Goal: Obtain resource: Download file/media

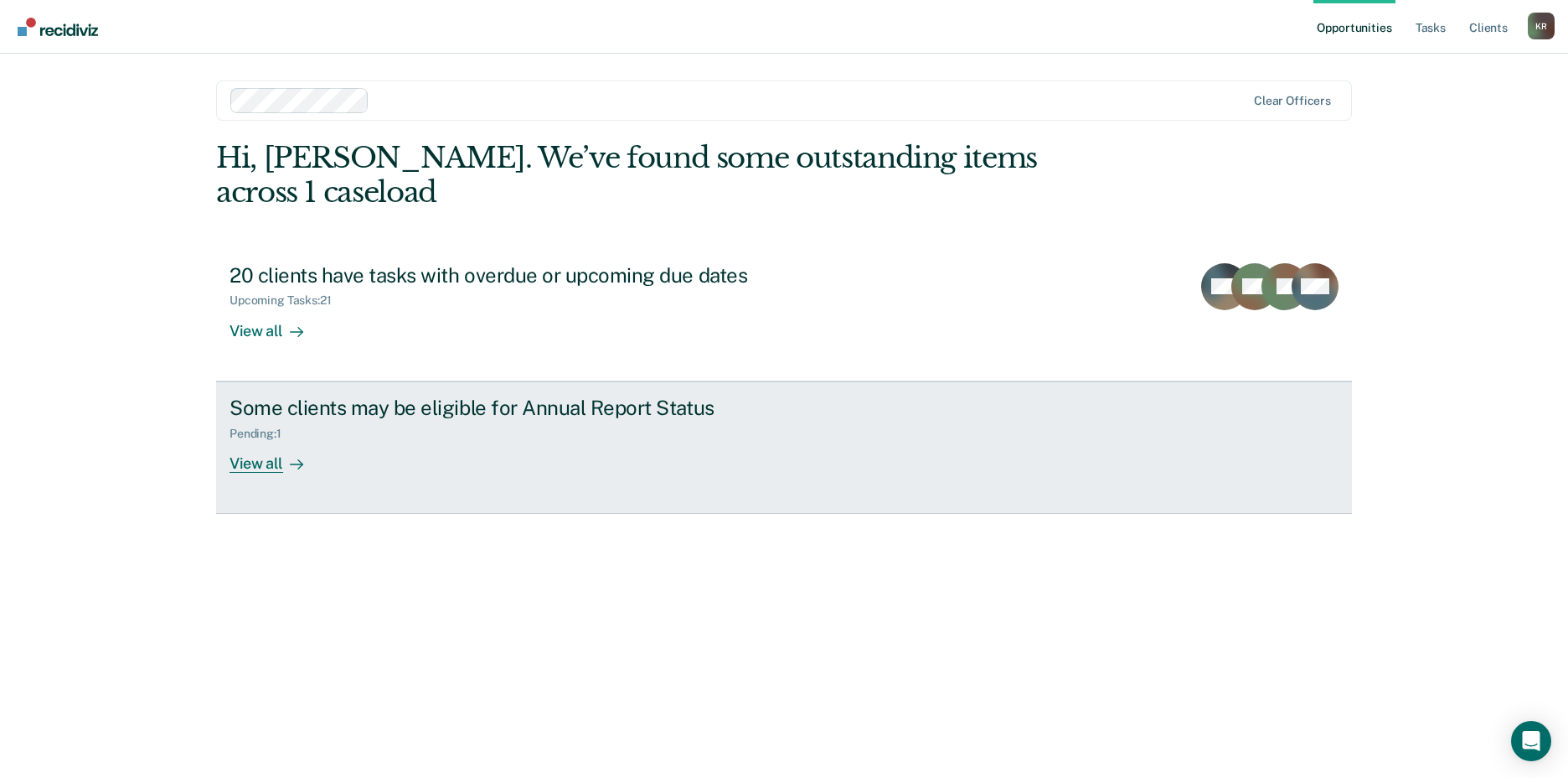
click at [265, 469] on div "View all" at bounding box center [276, 456] width 94 height 33
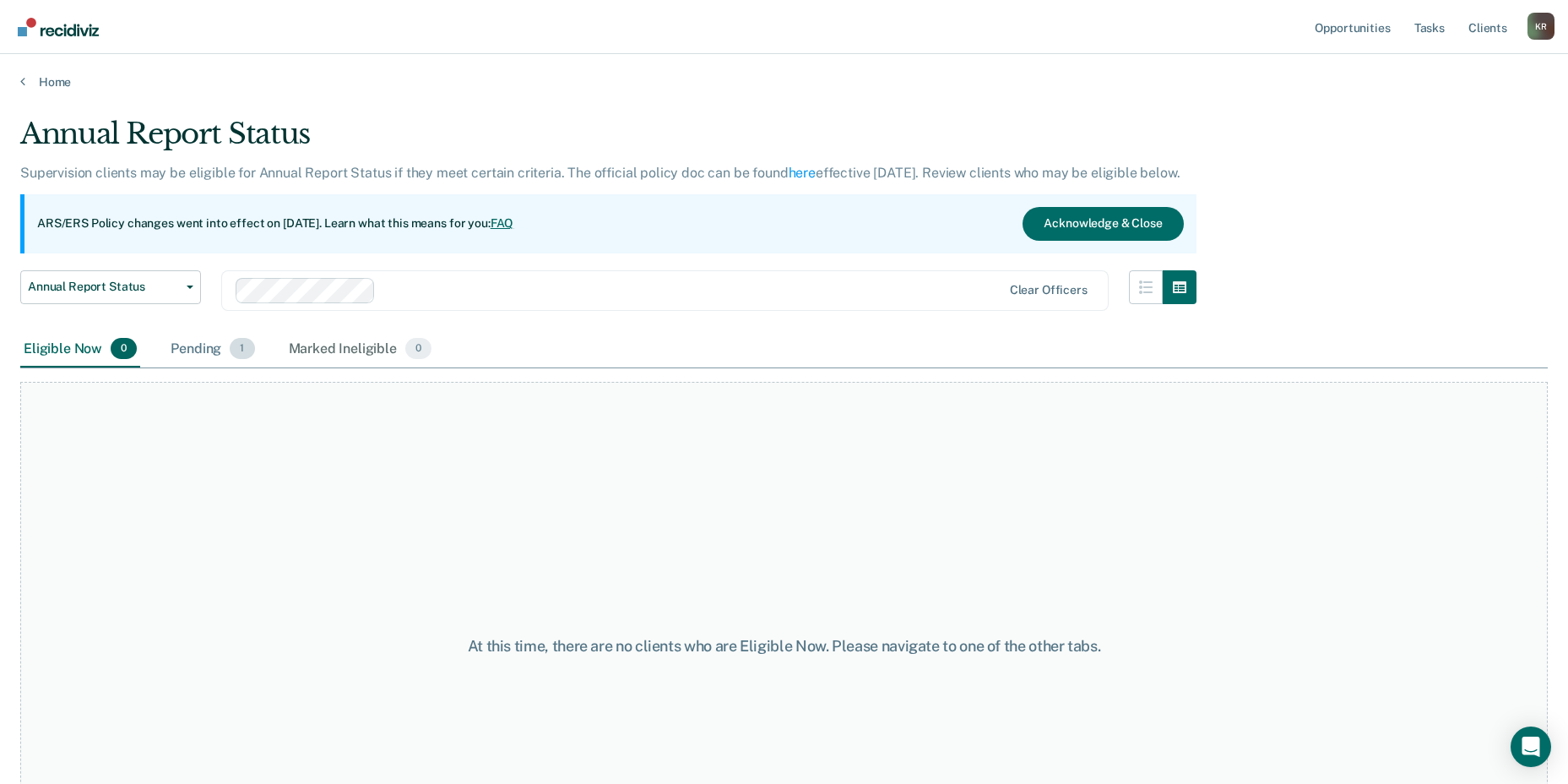
click at [202, 350] on div "Pending 1" at bounding box center [212, 349] width 90 height 37
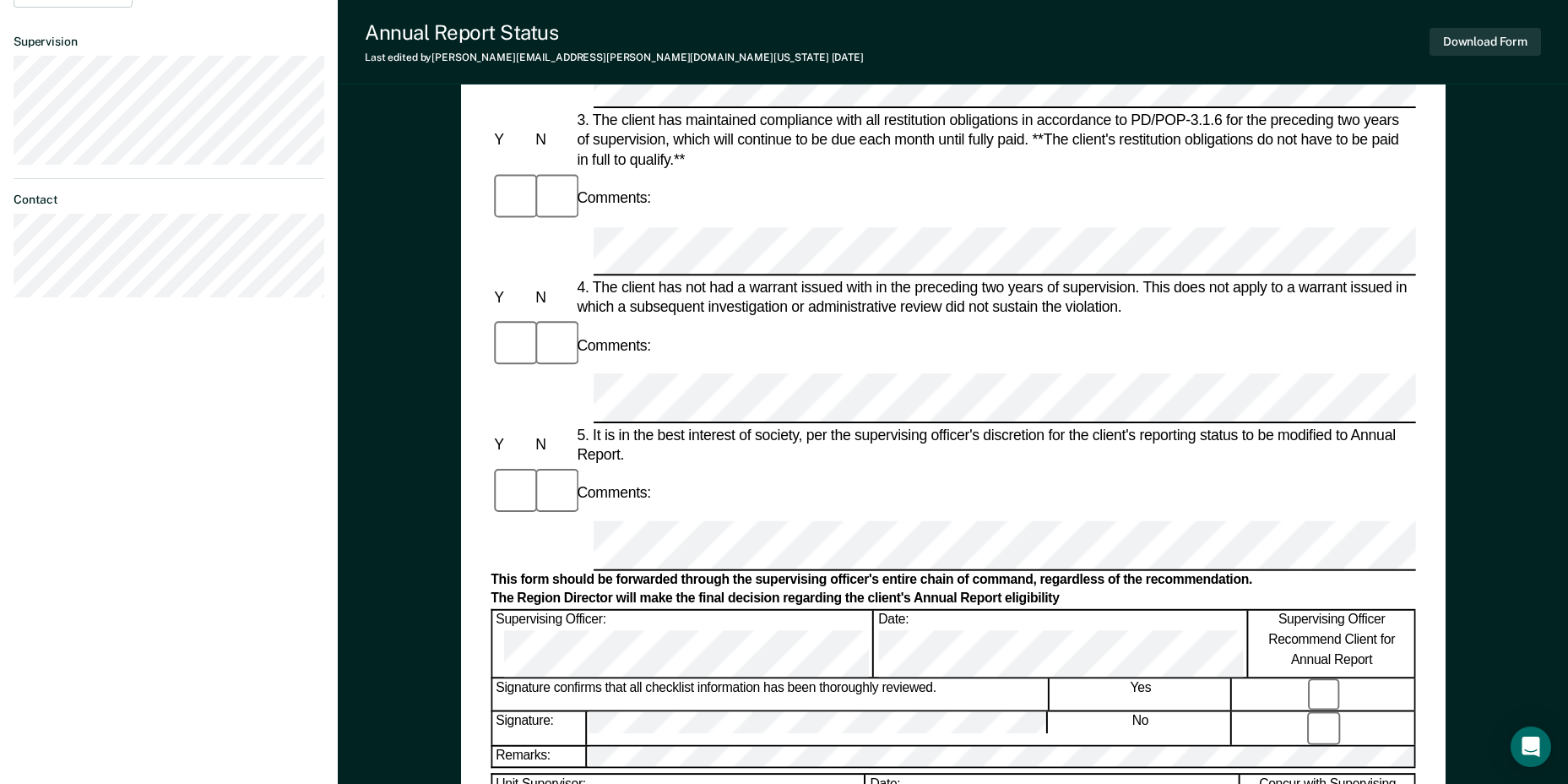
scroll to position [591, 0]
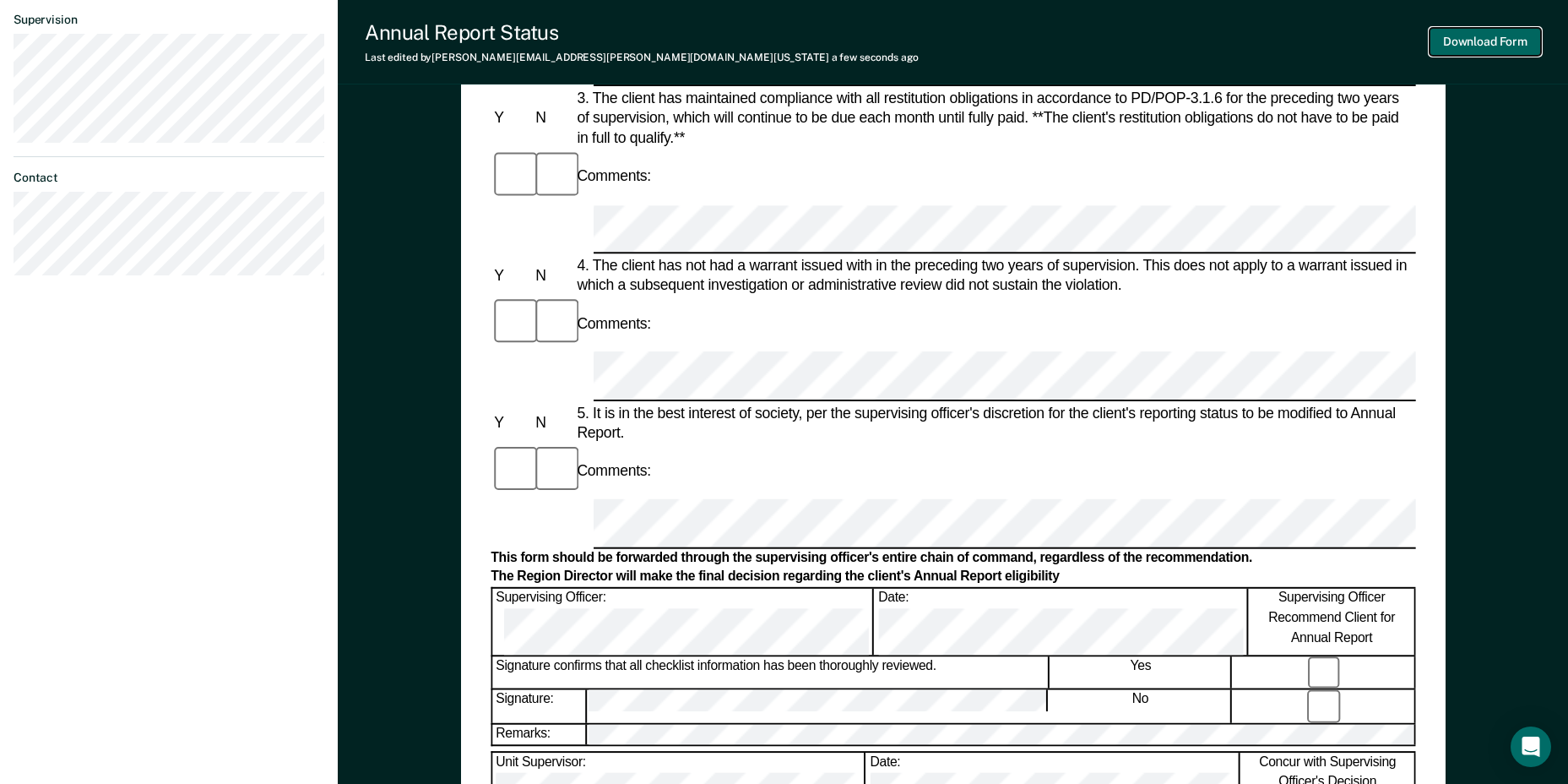
click at [1486, 42] on button "Download Form" at bounding box center [1486, 42] width 111 height 28
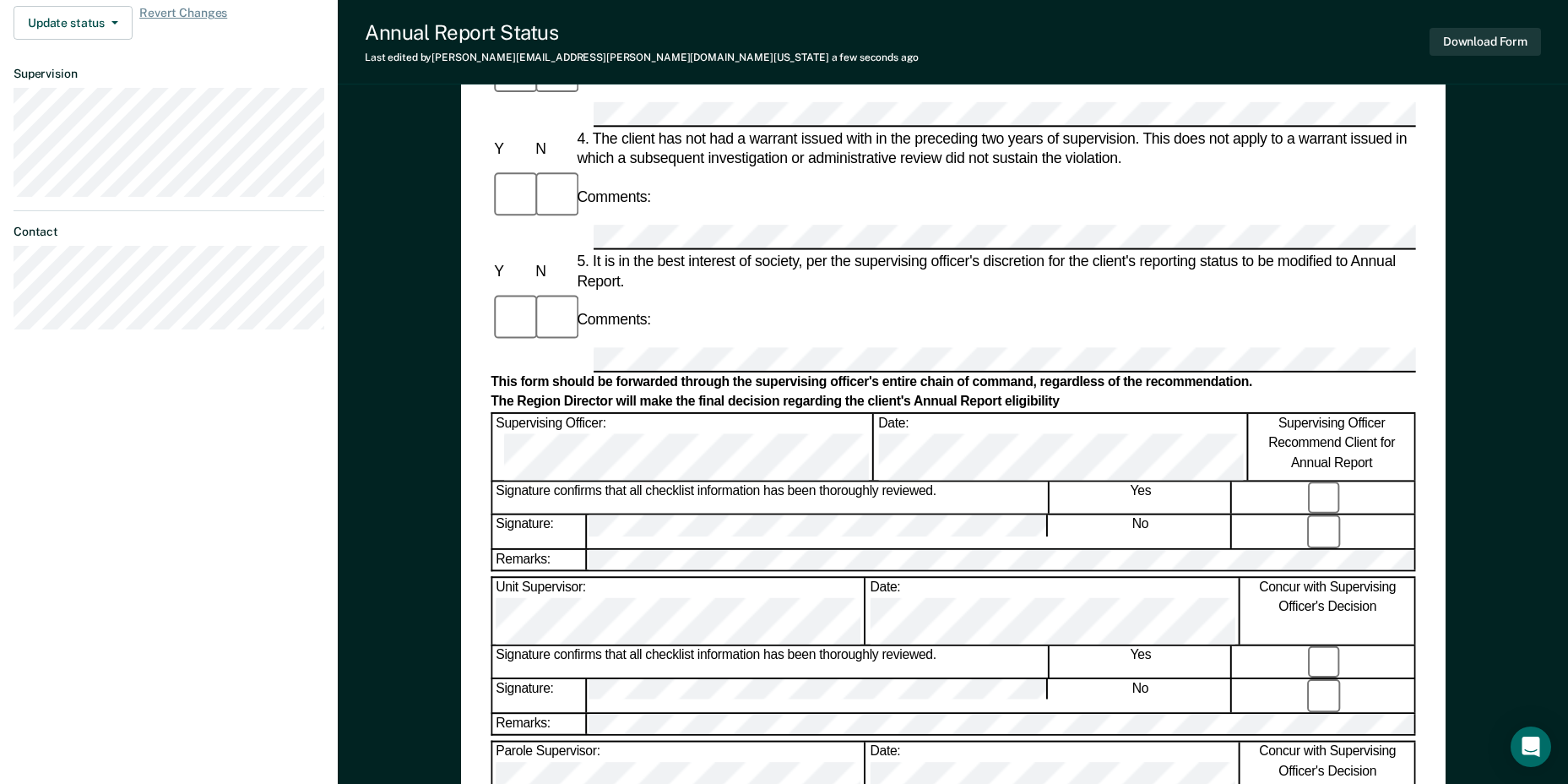
scroll to position [507, 0]
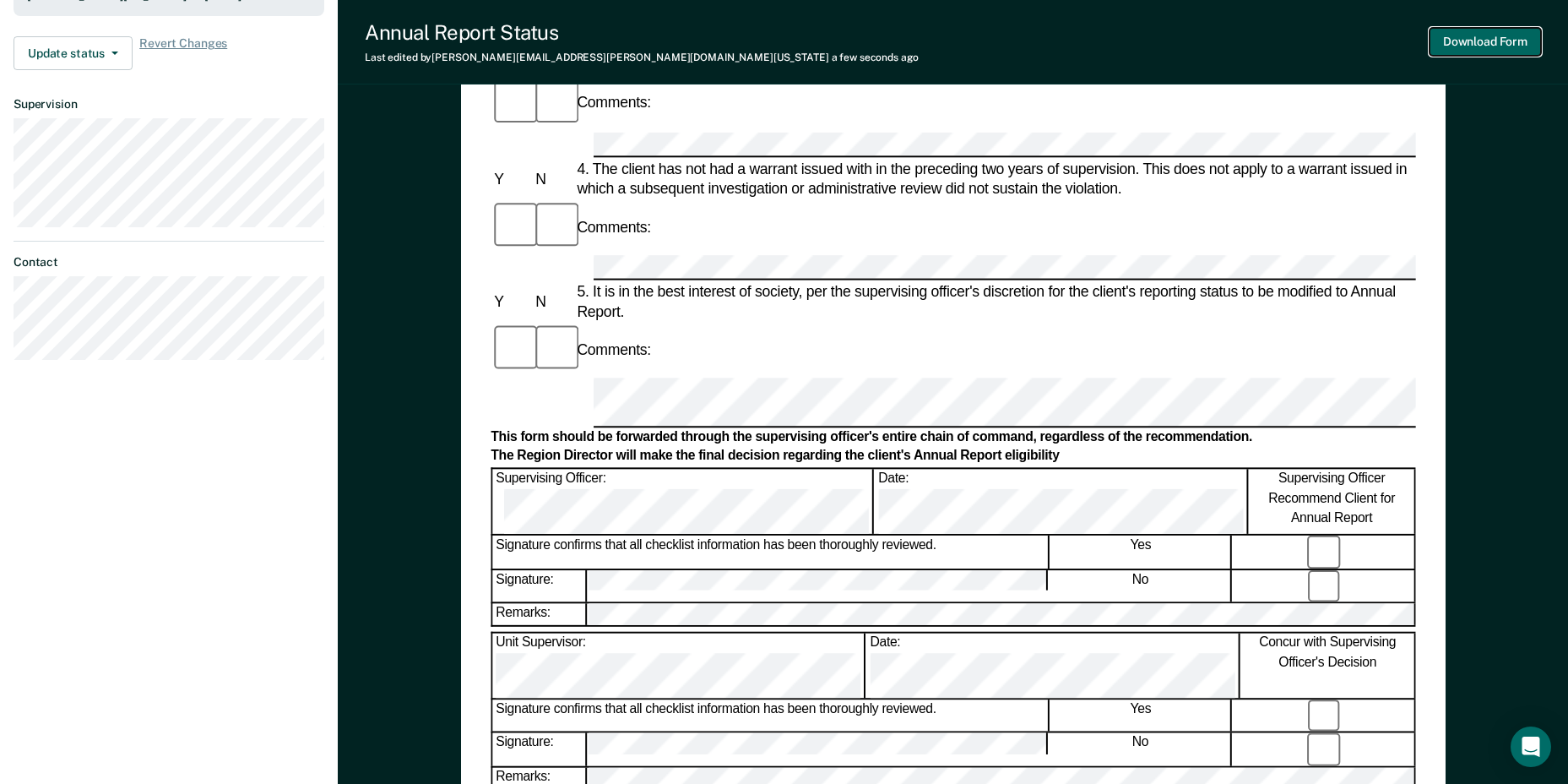
click at [1466, 38] on button "Download Form" at bounding box center [1486, 42] width 111 height 28
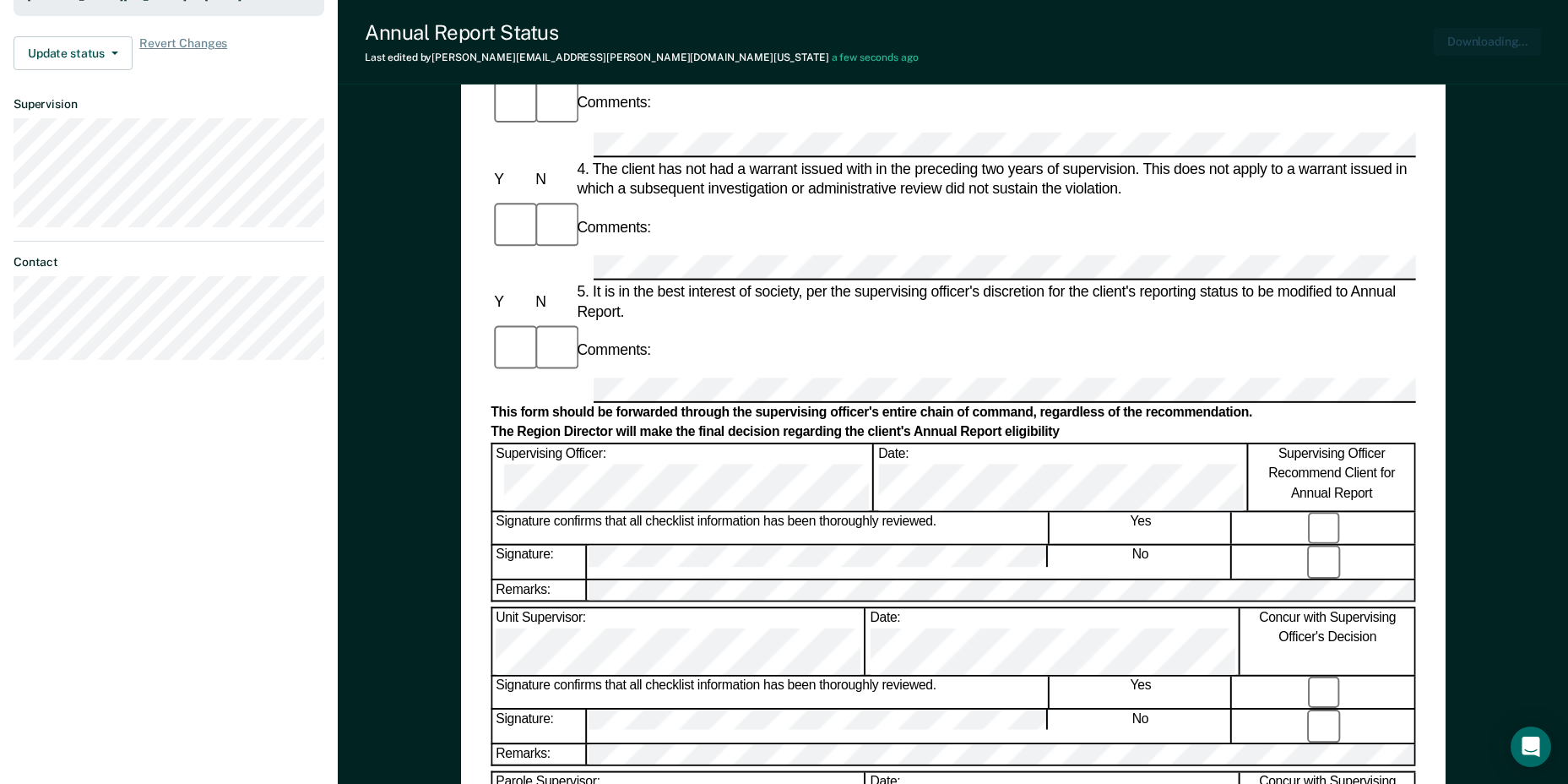
scroll to position [0, 0]
